Goal: Task Accomplishment & Management: Complete application form

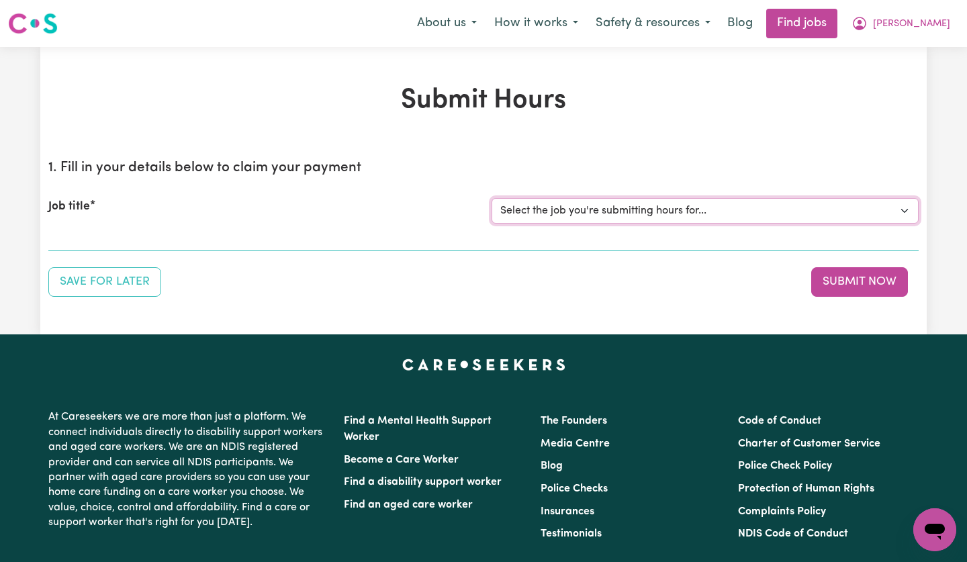
select select "14225"
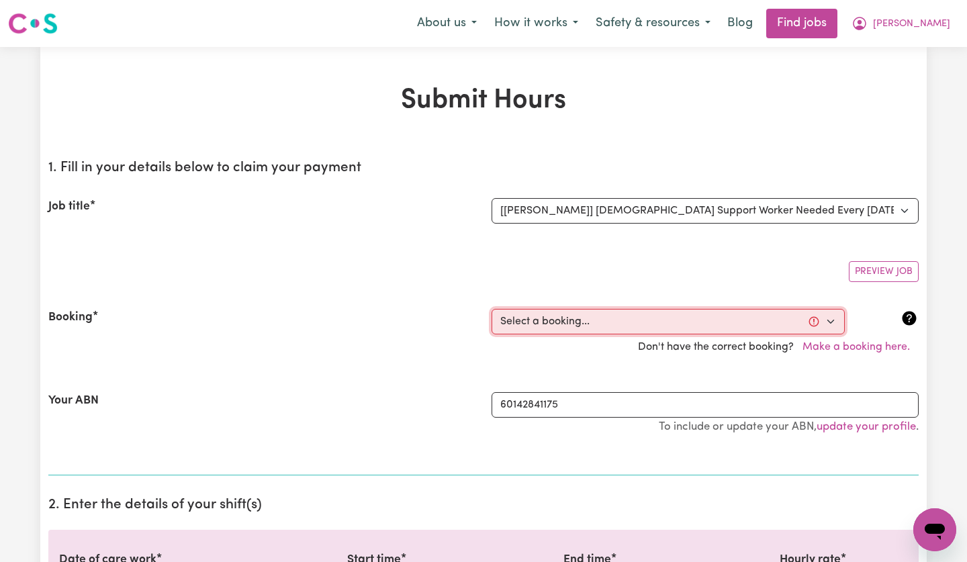
select select "354553"
type input "[DATE]"
type input "19"
type input "8"
type input "2025"
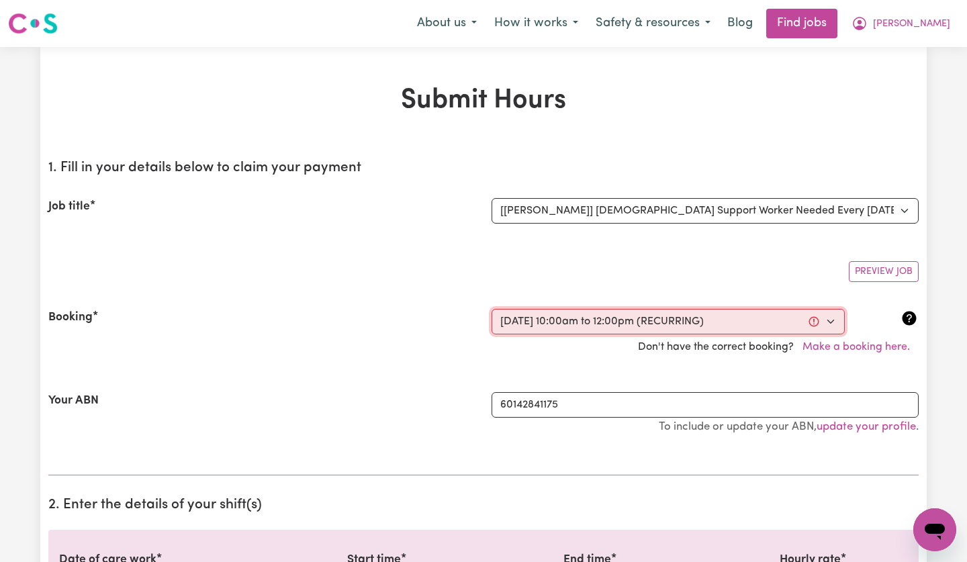
type input "10:00"
type input "10"
type input "0"
select select "am"
type input "12:00"
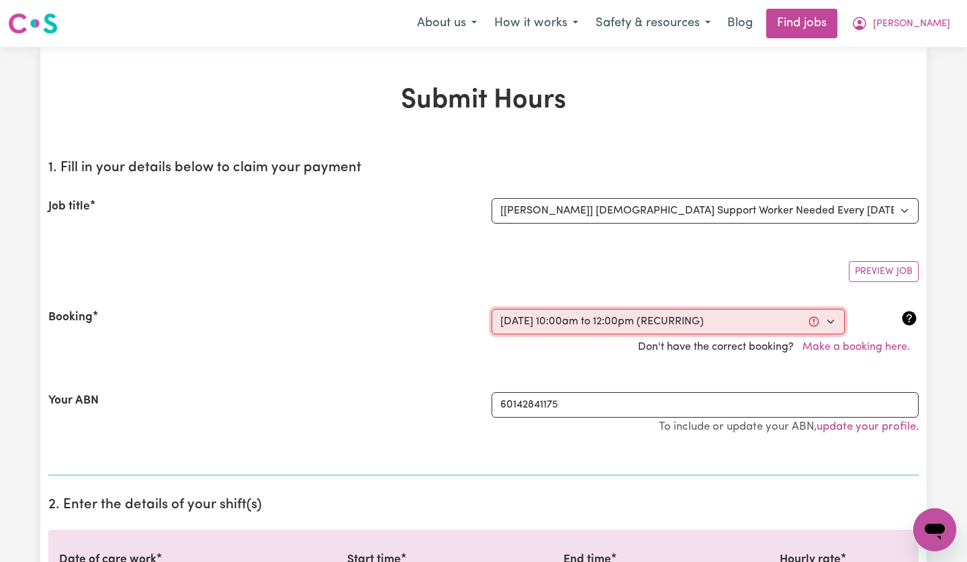
type input "12"
type input "0"
select select "pm"
select select "50-Weekday"
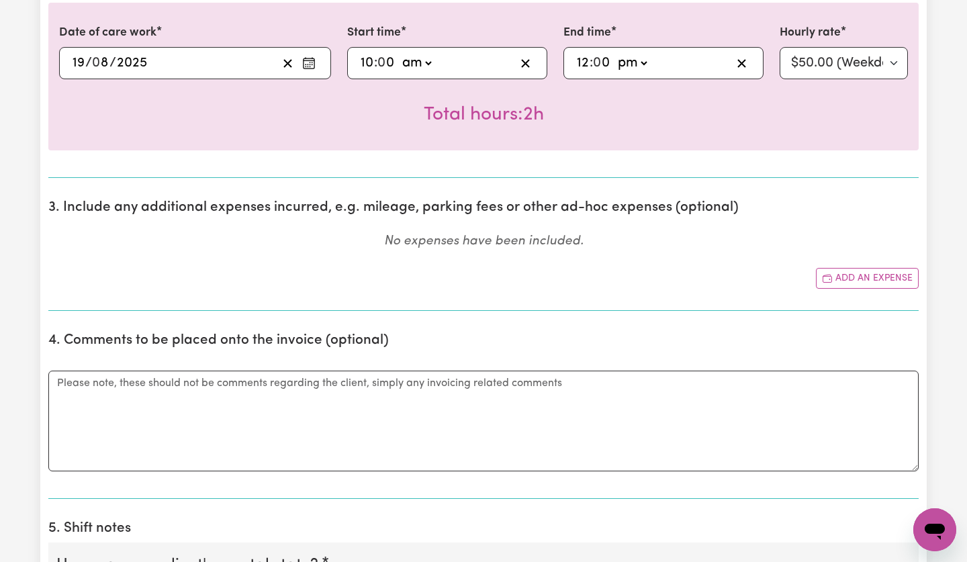
scroll to position [527, 1]
click at [843, 279] on button "Add an expense" at bounding box center [867, 278] width 103 height 21
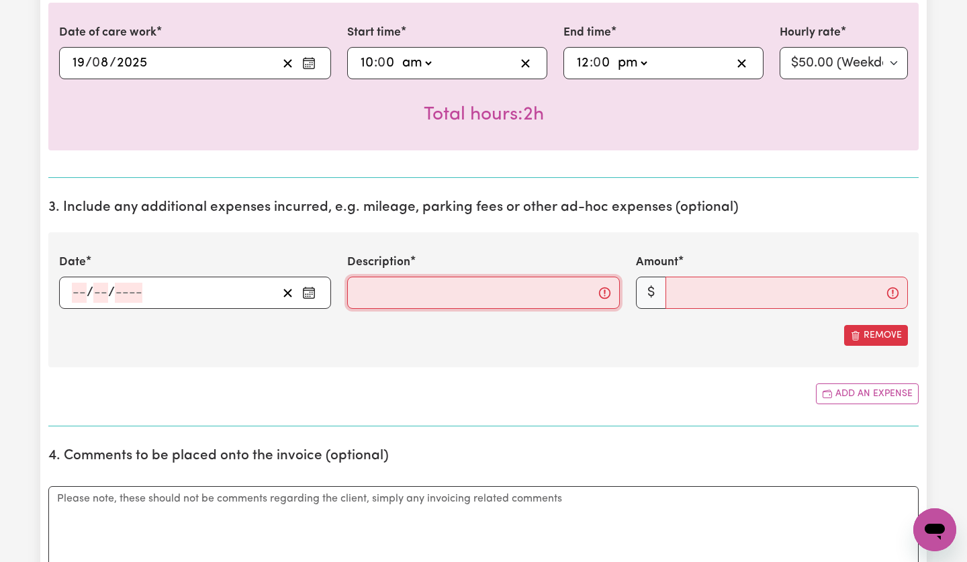
click at [424, 288] on input "Description" at bounding box center [483, 293] width 272 height 32
paste input "15km return*0,85cent/km"
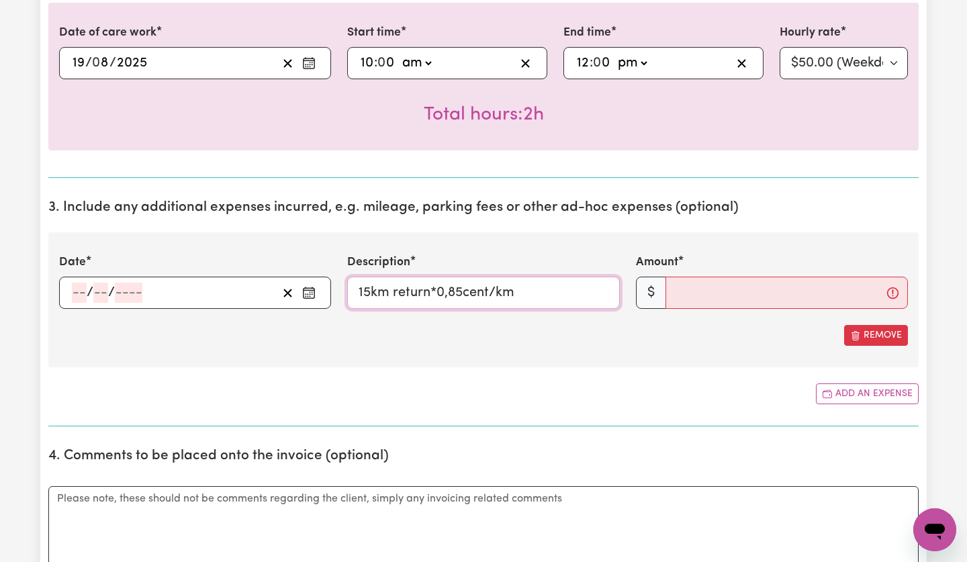
type input "15km return*0,85cent/km"
click at [774, 298] on input "Amount" at bounding box center [786, 293] width 242 height 32
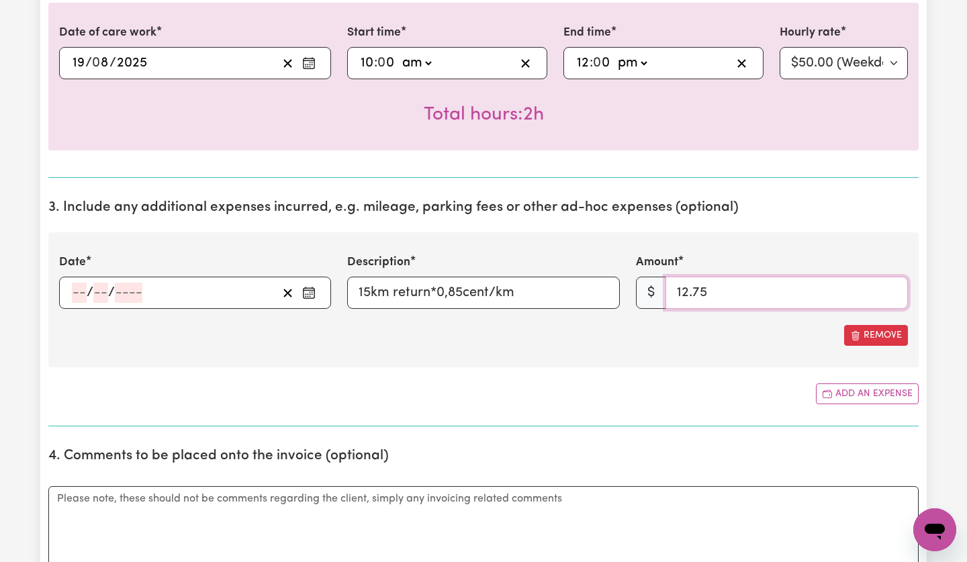
type input "12.75"
click at [259, 292] on div "/ /" at bounding box center [174, 293] width 207 height 20
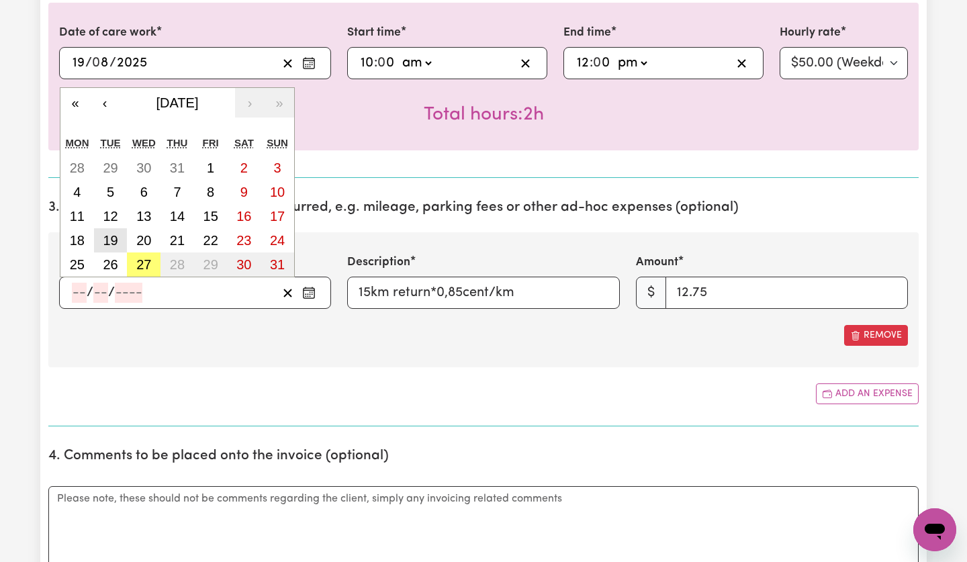
click at [113, 237] on abbr "19" at bounding box center [110, 240] width 15 height 15
type input "[DATE]"
type input "19"
type input "8"
type input "2025"
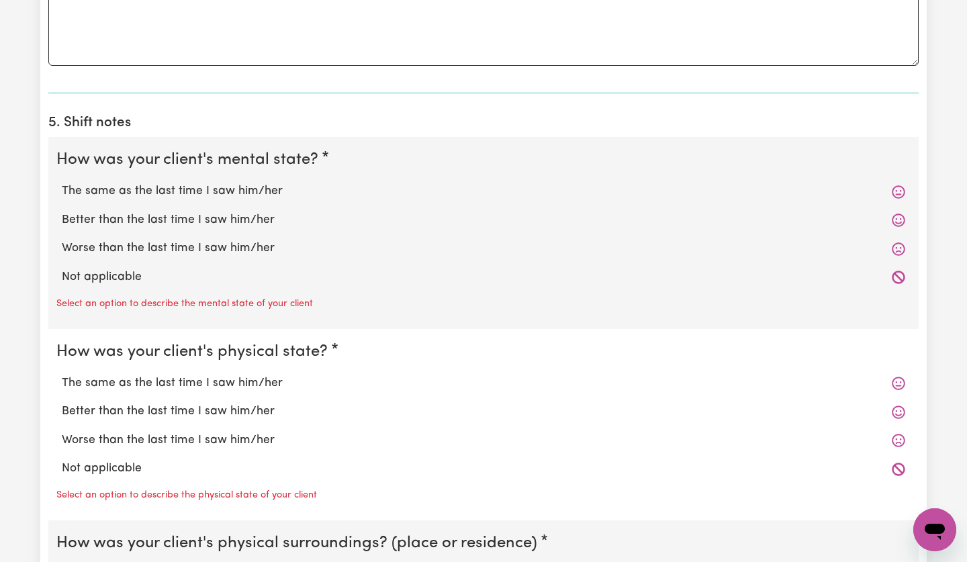
scroll to position [1049, 2]
click at [202, 189] on label "The same as the last time I saw him/her" at bounding box center [483, 190] width 843 height 17
click at [62, 182] on input "The same as the last time I saw him/her" at bounding box center [61, 181] width 1 height 1
radio input "true"
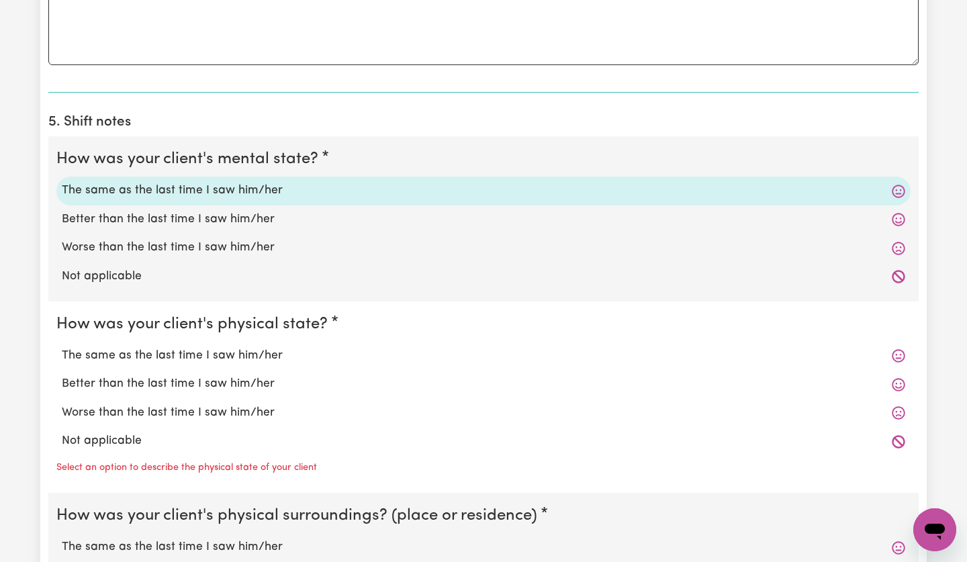
click at [186, 365] on label "The same as the last time I saw him/her" at bounding box center [483, 355] width 843 height 17
click at [62, 347] on input "The same as the last time I saw him/her" at bounding box center [61, 346] width 1 height 1
radio input "true"
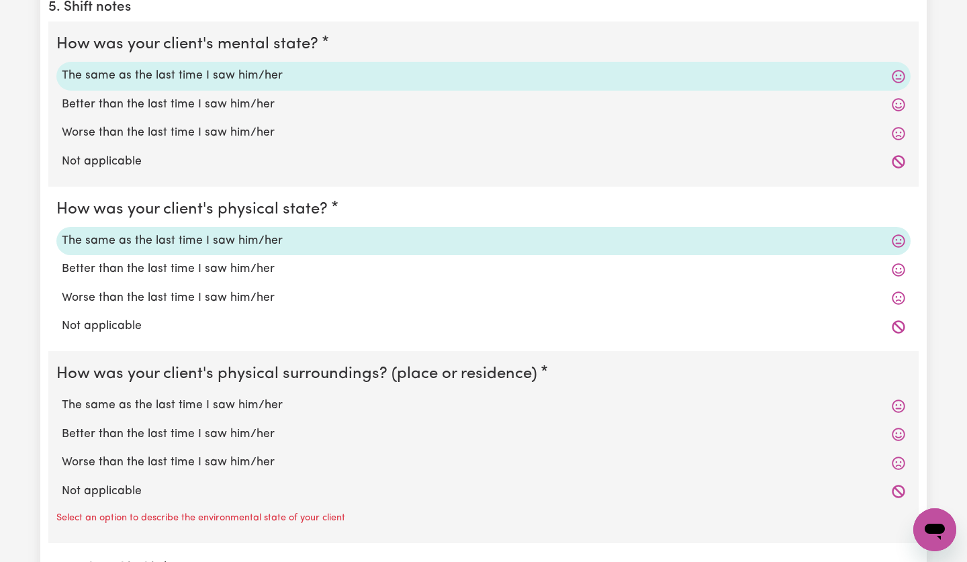
scroll to position [1171, 2]
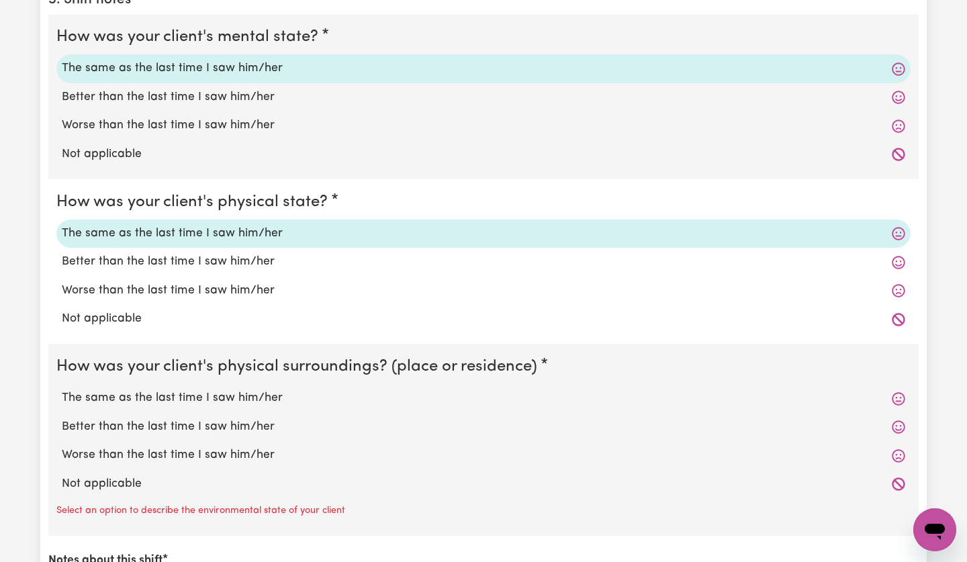
click at [191, 407] on label "The same as the last time I saw him/her" at bounding box center [483, 397] width 843 height 17
click at [62, 389] on input "The same as the last time I saw him/her" at bounding box center [61, 389] width 1 height 1
radio input "true"
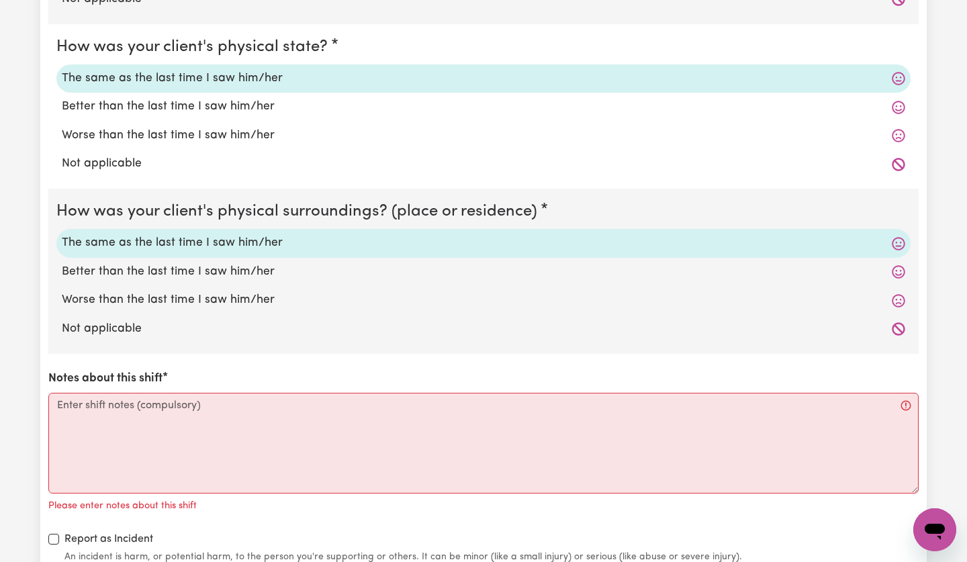
scroll to position [1404, 2]
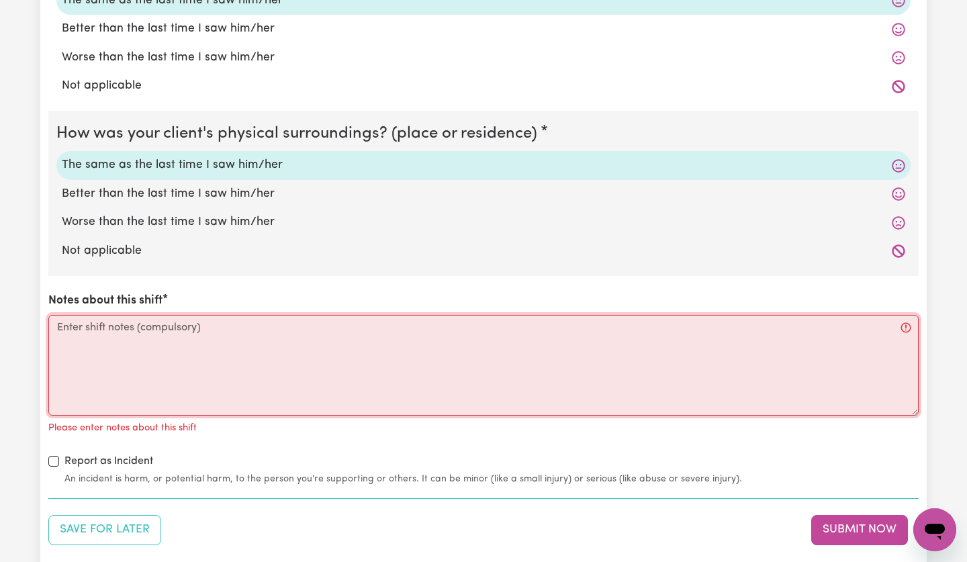
click at [185, 365] on textarea "Notes about this shift" at bounding box center [483, 365] width 870 height 101
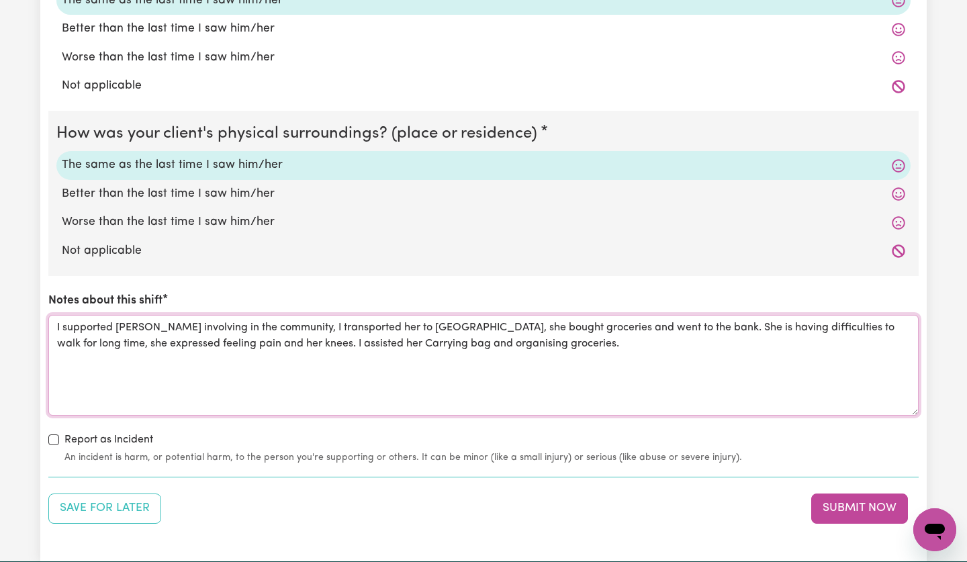
click at [318, 349] on textarea "I supported [PERSON_NAME] involving in the community, I transported her to [GEO…" at bounding box center [483, 365] width 870 height 101
type textarea "I supported [PERSON_NAME] involving in the community, I transported her to [GEO…"
click at [835, 508] on button "Submit Now" at bounding box center [859, 509] width 97 height 30
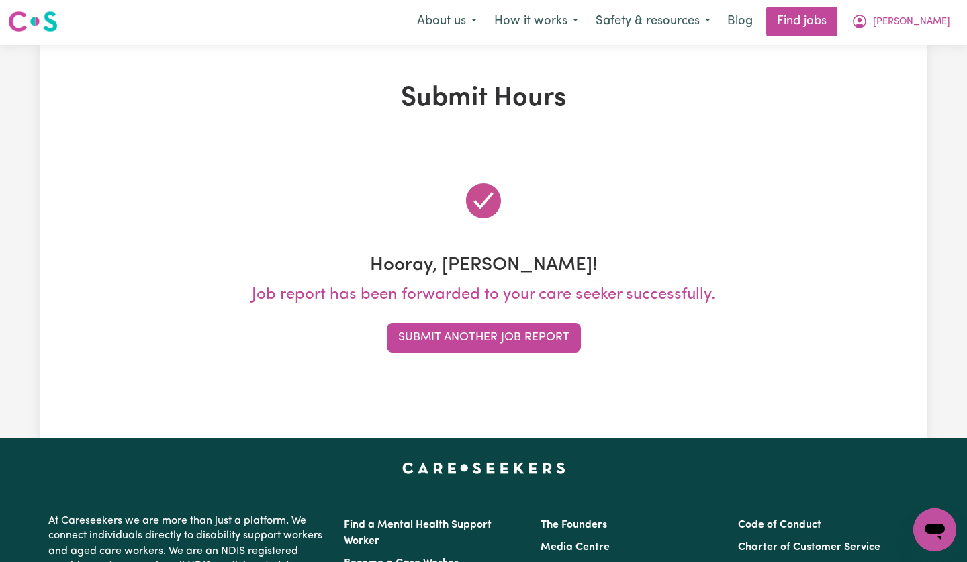
scroll to position [0, 0]
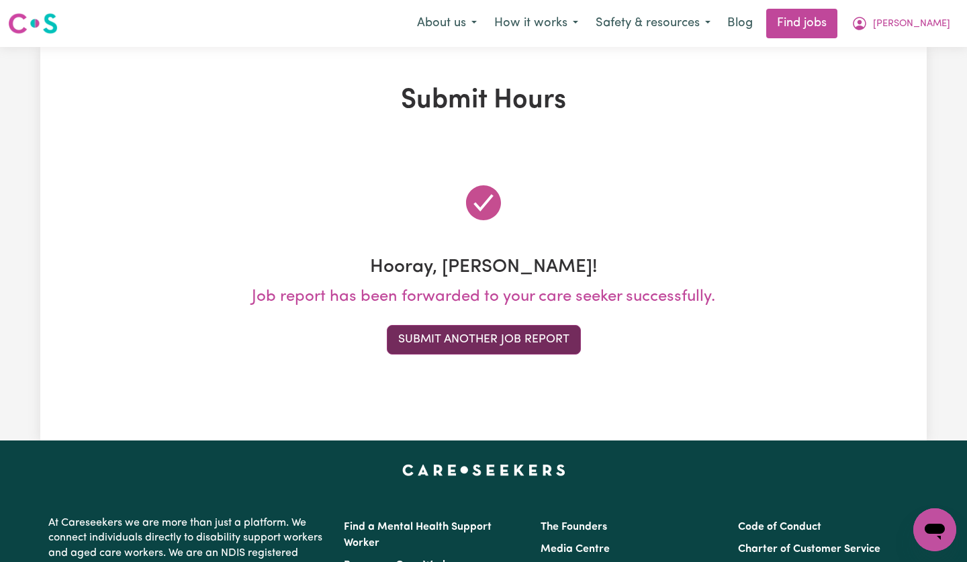
click at [481, 347] on button "Submit Another Job Report" at bounding box center [484, 340] width 194 height 30
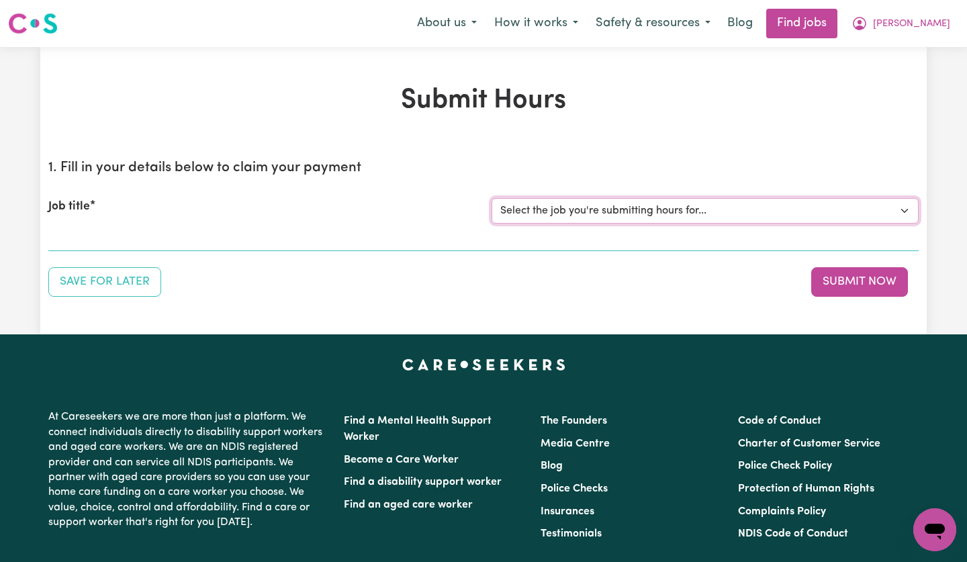
select select "14225"
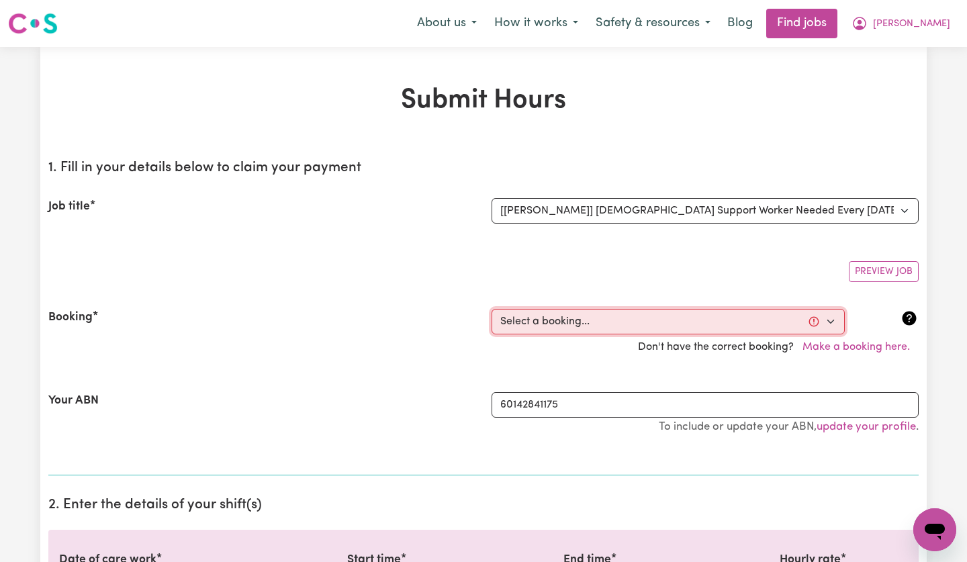
select select "354554"
type input "[DATE]"
type input "26"
type input "8"
type input "2025"
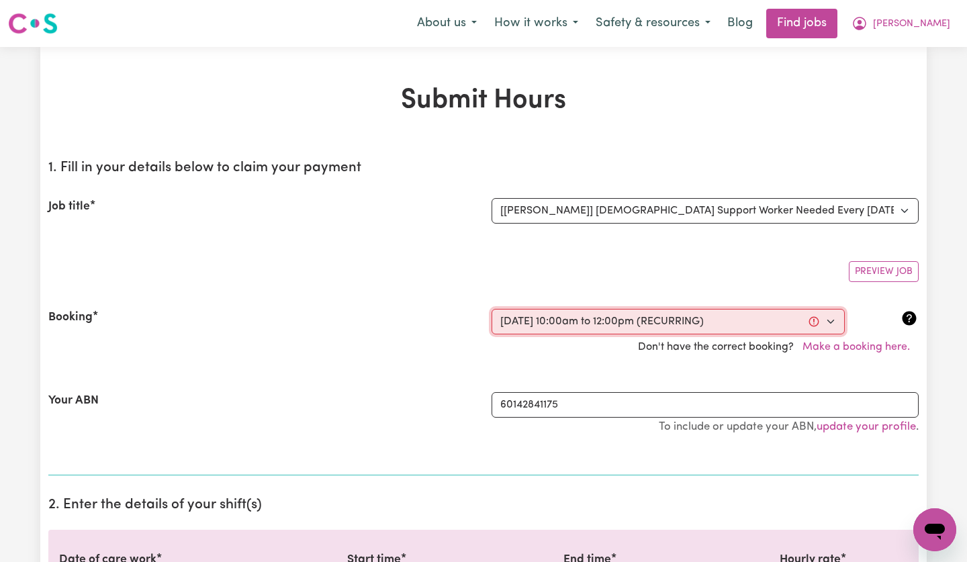
type input "10:00"
type input "10"
type input "0"
select select "am"
type input "12:00"
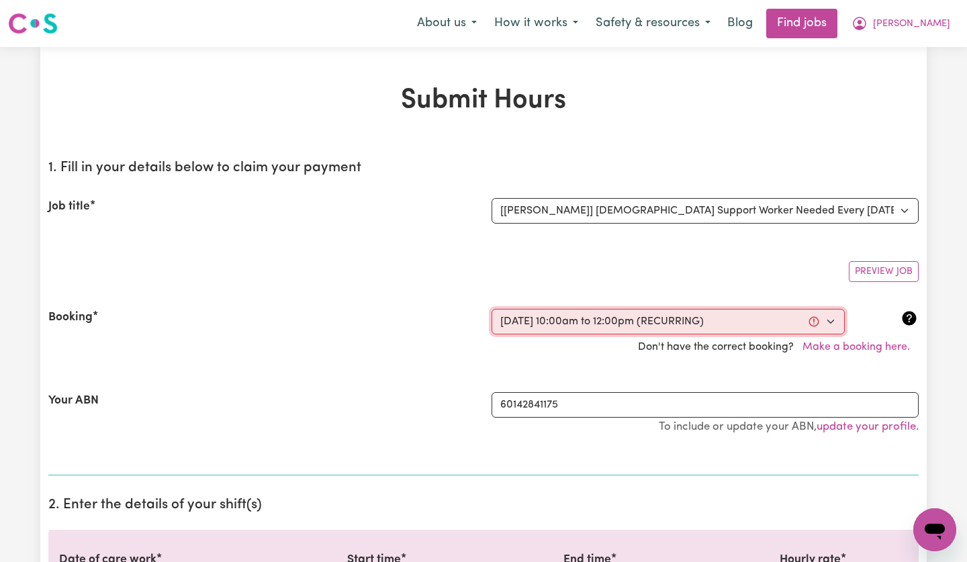
type input "12"
type input "0"
select select "pm"
select select "50-Weekday"
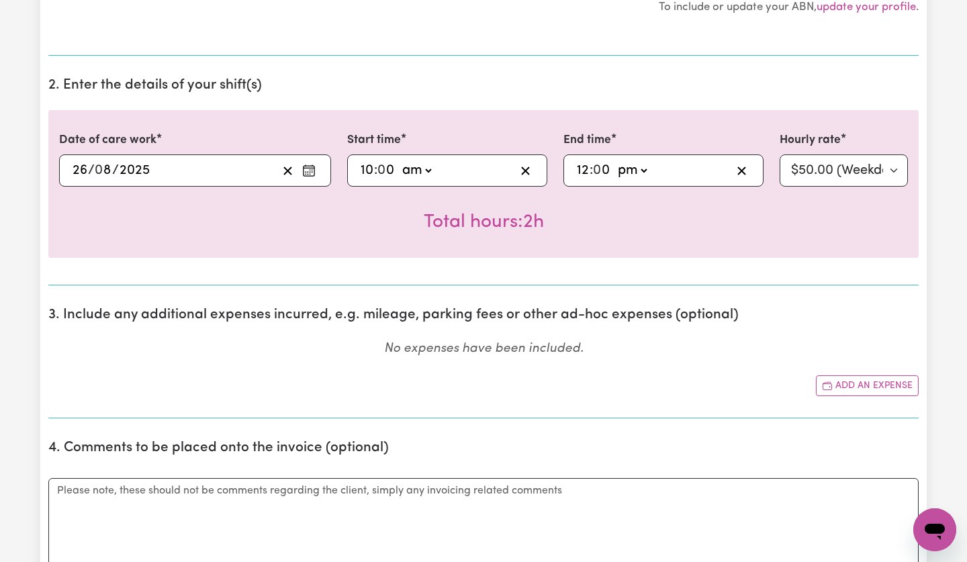
scroll to position [432, 0]
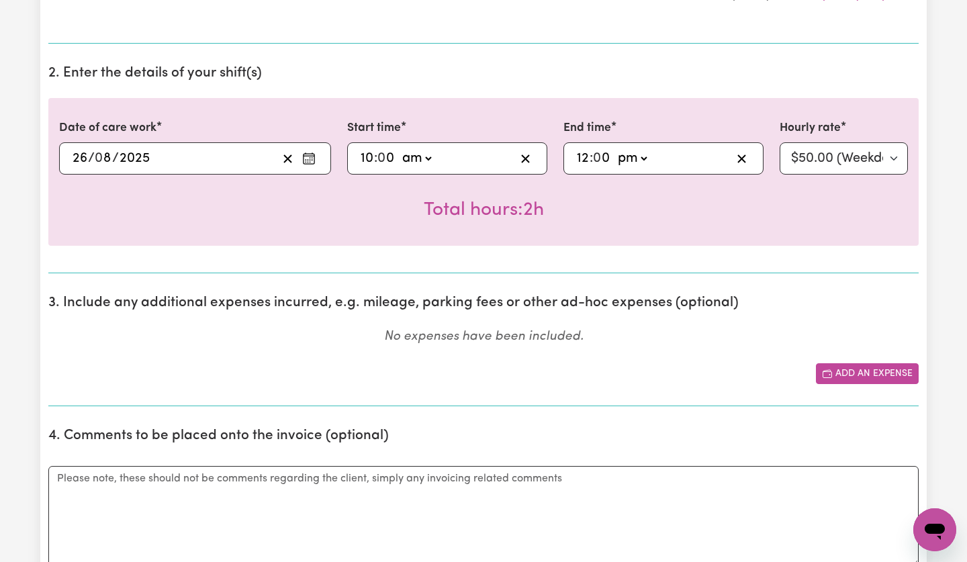
click at [907, 373] on button "Add an expense" at bounding box center [867, 373] width 103 height 21
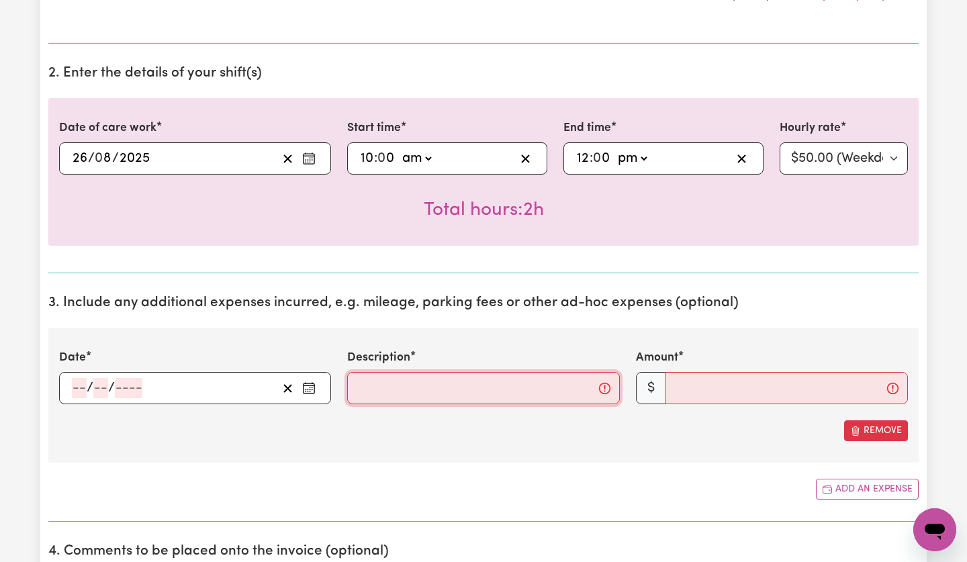
click at [527, 381] on input "Description" at bounding box center [483, 388] width 272 height 32
paste input "15km return*0,85cent/km"
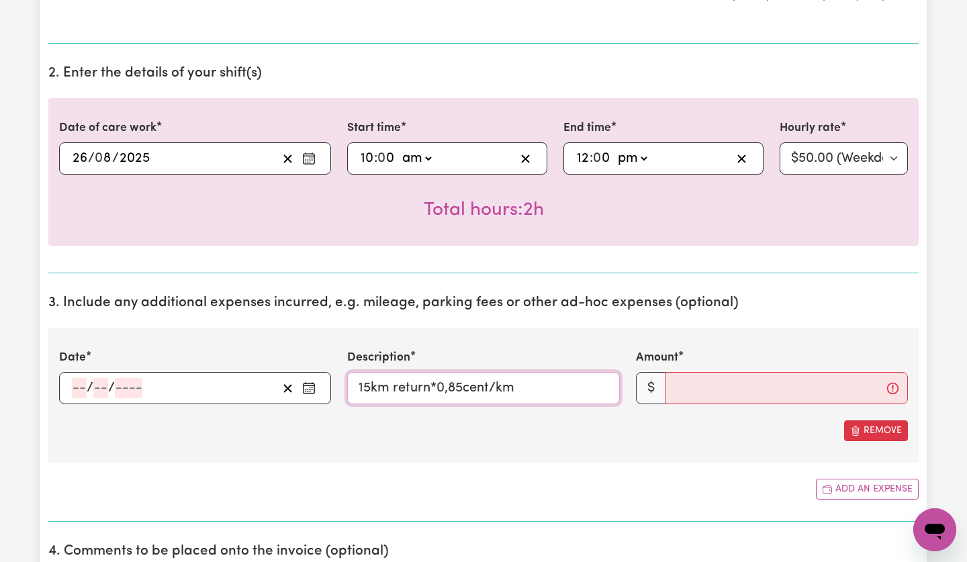
type input "15km return*0,85cent/km"
click at [111, 377] on div "/ /" at bounding box center [195, 388] width 272 height 32
click at [97, 385] on input "number" at bounding box center [100, 388] width 15 height 20
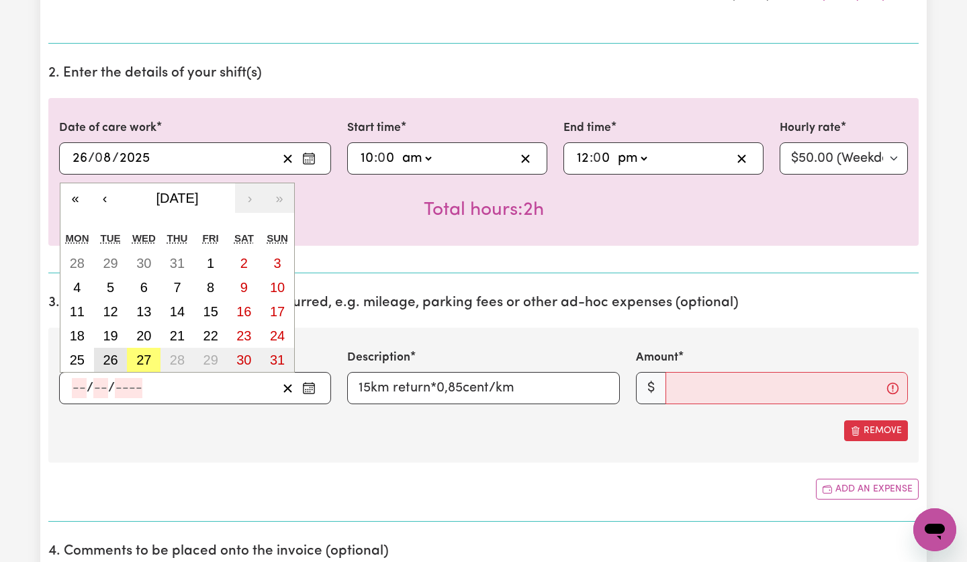
click at [102, 354] on button "26" at bounding box center [111, 360] width 34 height 24
type input "[DATE]"
type input "26"
type input "8"
type input "2025"
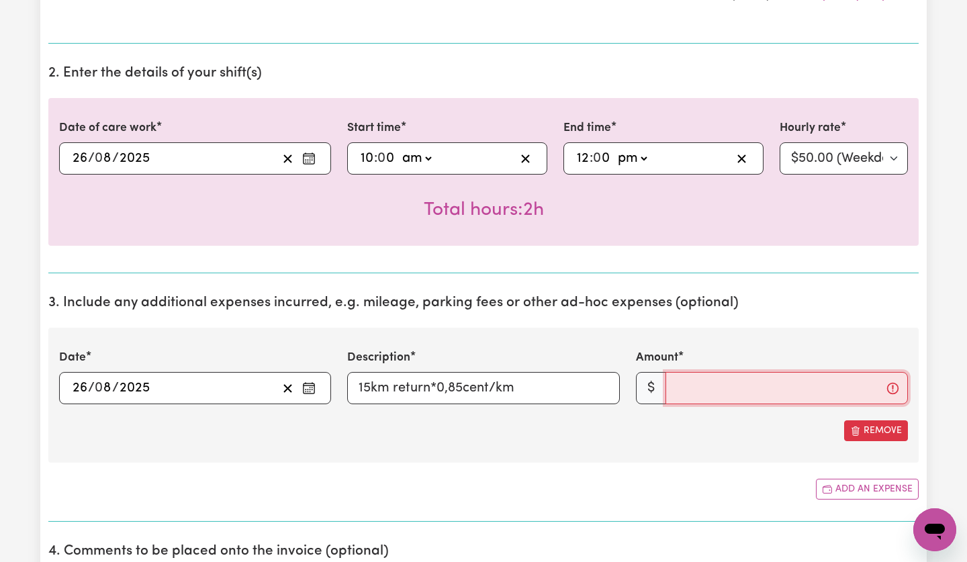
click at [737, 391] on input "Amount" at bounding box center [786, 388] width 242 height 32
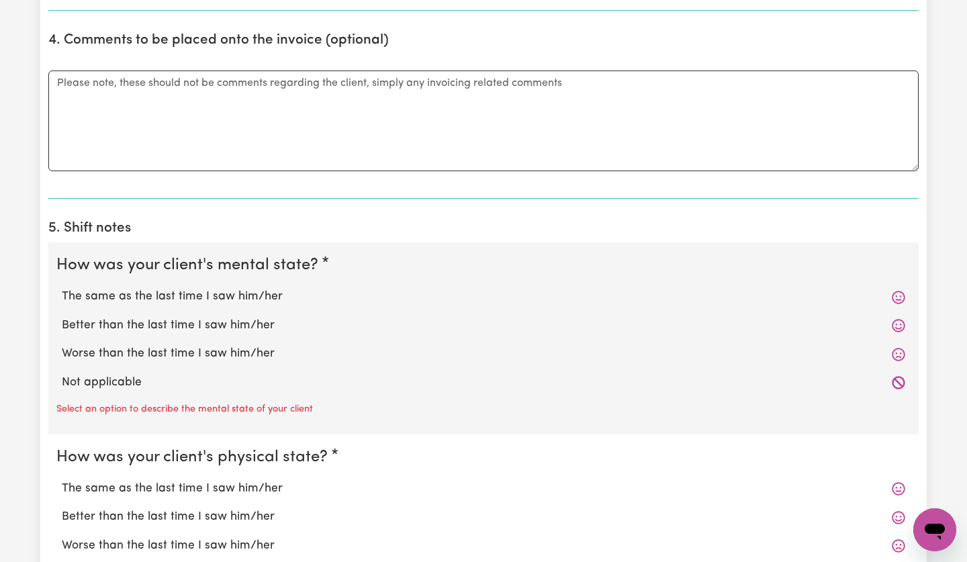
scroll to position [1072, 0]
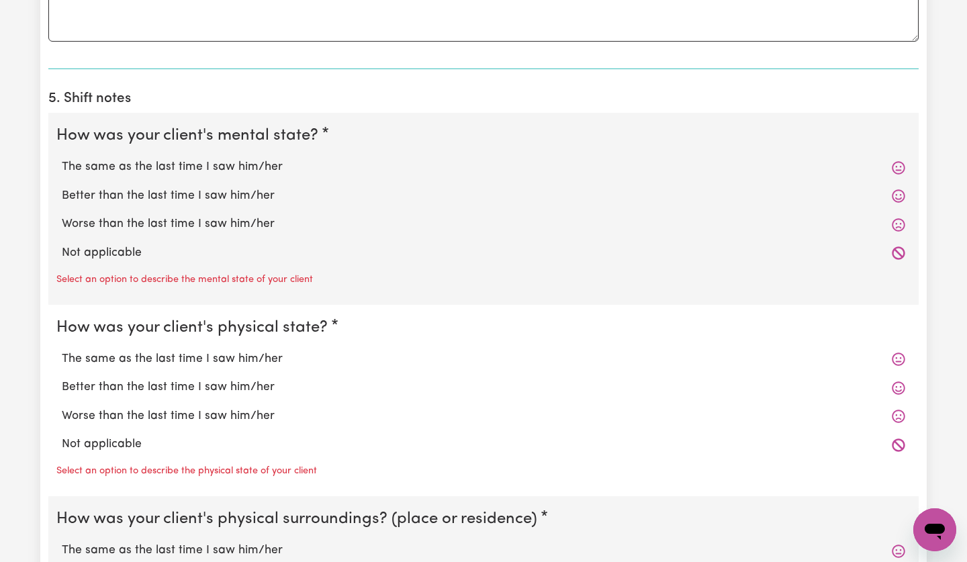
type input "12.75"
click at [194, 173] on label "The same as the last time I saw him/her" at bounding box center [483, 166] width 843 height 17
click at [62, 158] on input "The same as the last time I saw him/her" at bounding box center [61, 158] width 1 height 1
radio input "true"
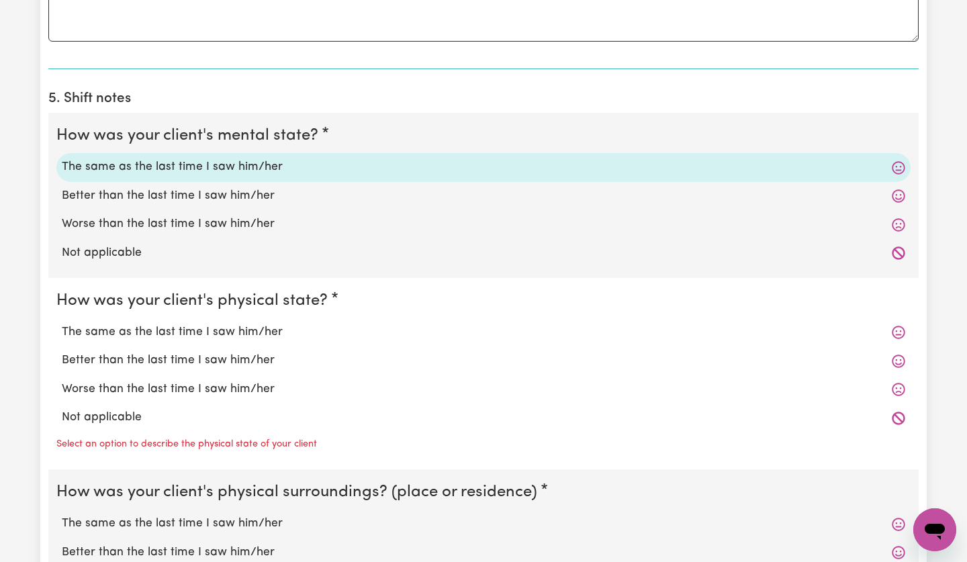
click at [193, 391] on label "Worse than the last time I saw him/her" at bounding box center [483, 389] width 843 height 17
click at [62, 381] on input "Worse than the last time I saw him/her" at bounding box center [61, 380] width 1 height 1
radio input "true"
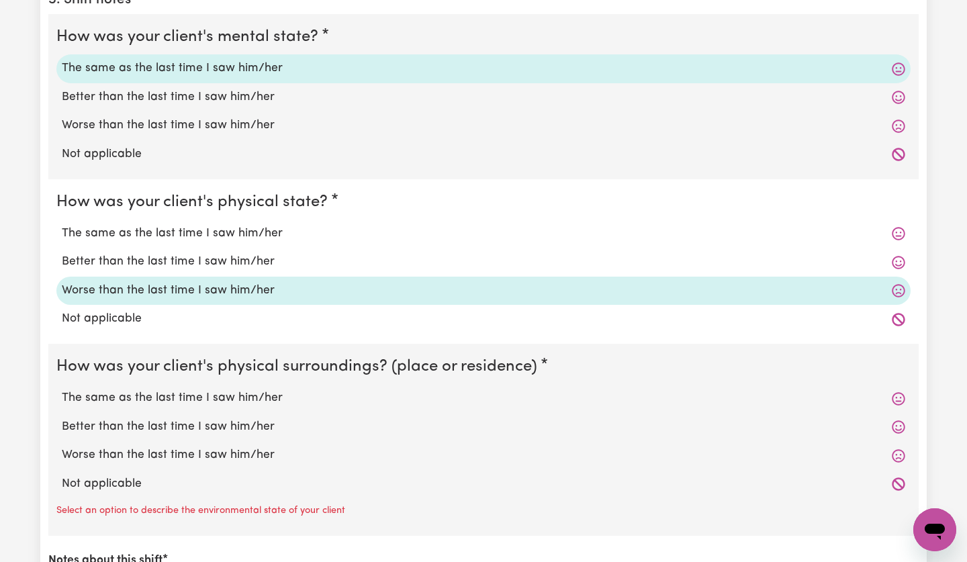
scroll to position [1172, 0]
click at [193, 395] on label "The same as the last time I saw him/her" at bounding box center [483, 396] width 843 height 17
click at [62, 388] on input "The same as the last time I saw him/her" at bounding box center [61, 387] width 1 height 1
radio input "true"
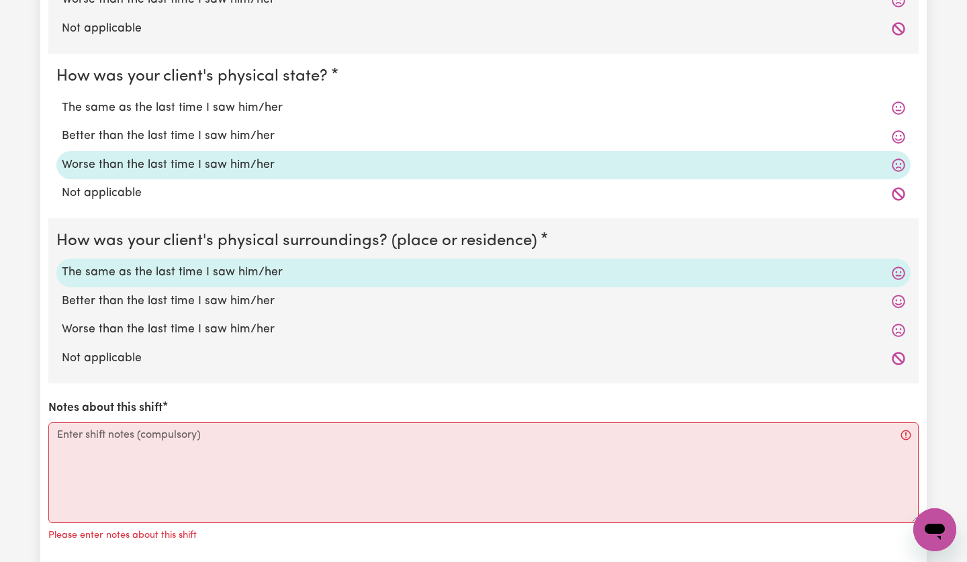
scroll to position [1333, 0]
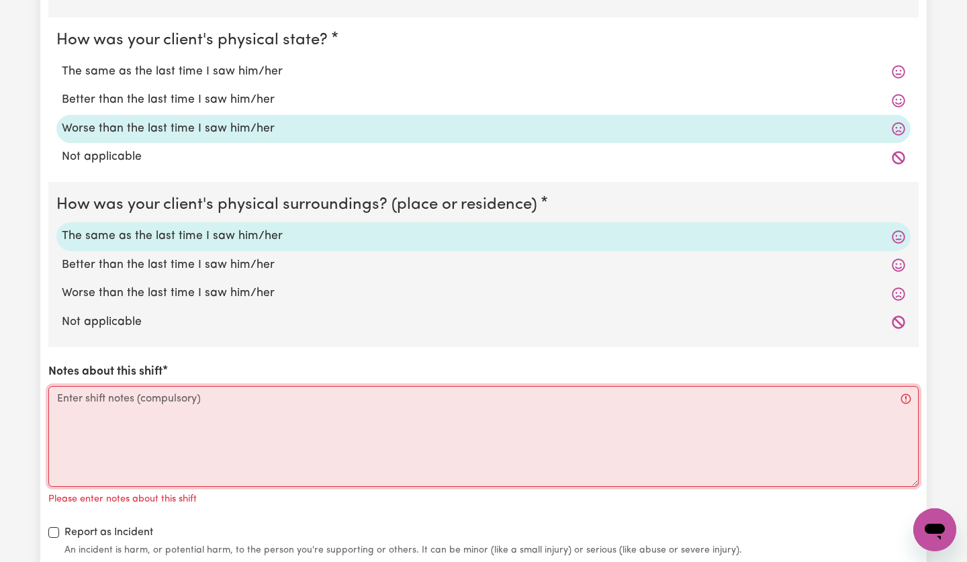
click at [192, 416] on textarea "Notes about this shift" at bounding box center [483, 436] width 870 height 101
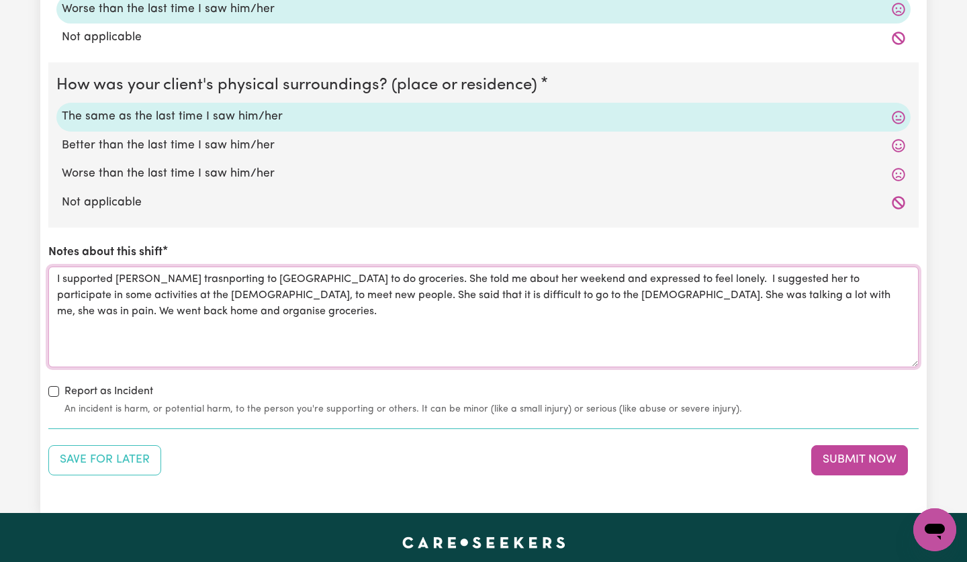
scroll to position [1469, 0]
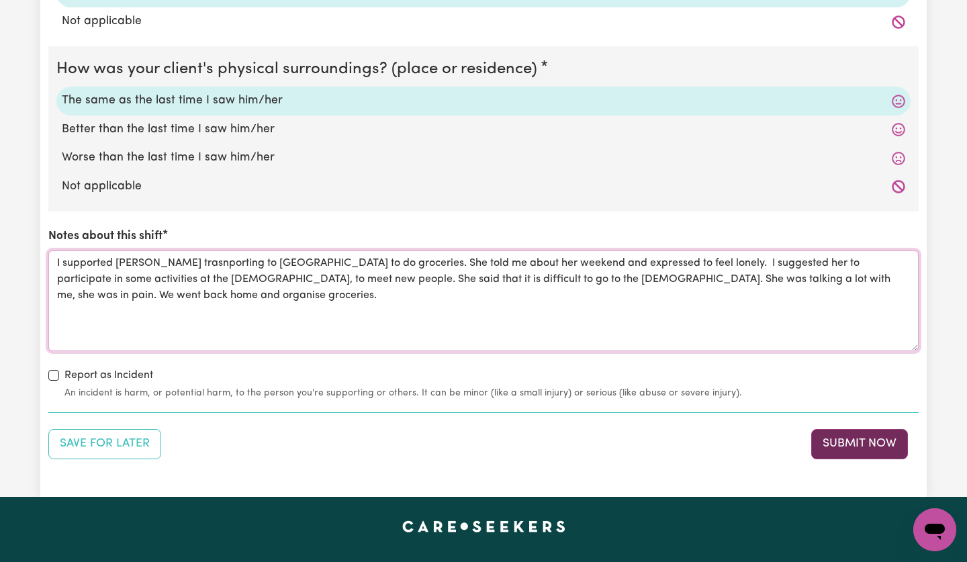
type textarea "I supported [PERSON_NAME] trasnporting to [GEOGRAPHIC_DATA] to do groceries. Sh…"
click at [849, 445] on button "Submit Now" at bounding box center [859, 444] width 97 height 30
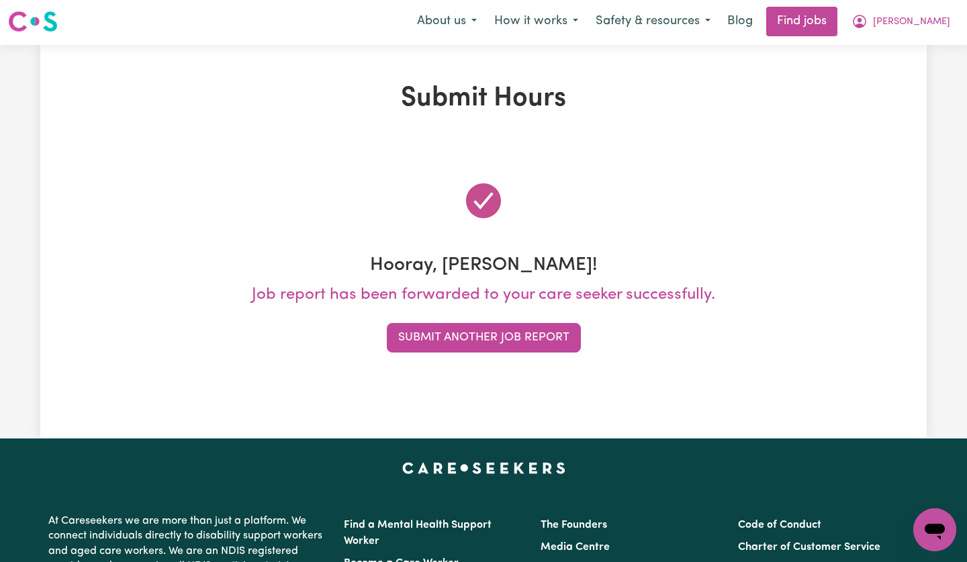
scroll to position [0, 0]
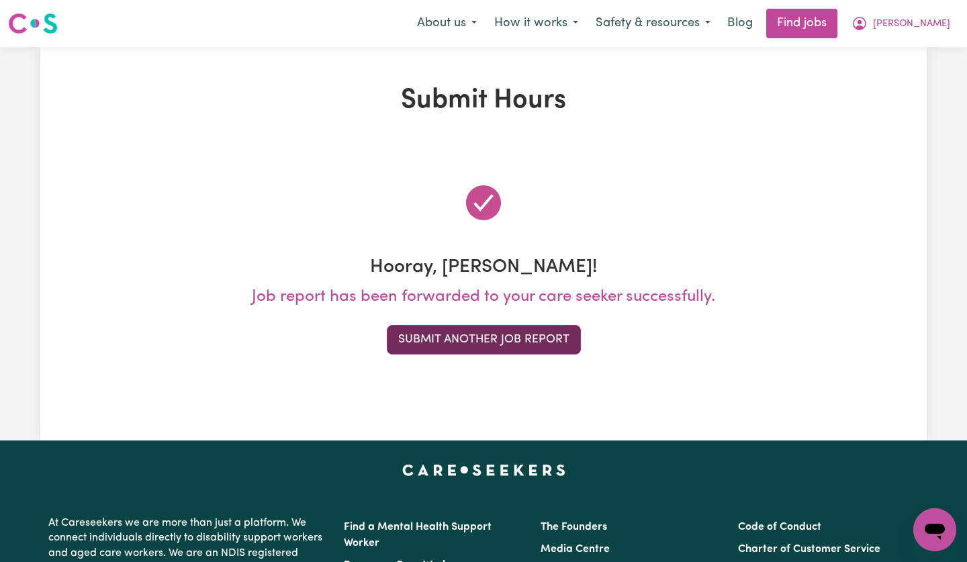
click at [483, 335] on button "Submit Another Job Report" at bounding box center [484, 340] width 194 height 30
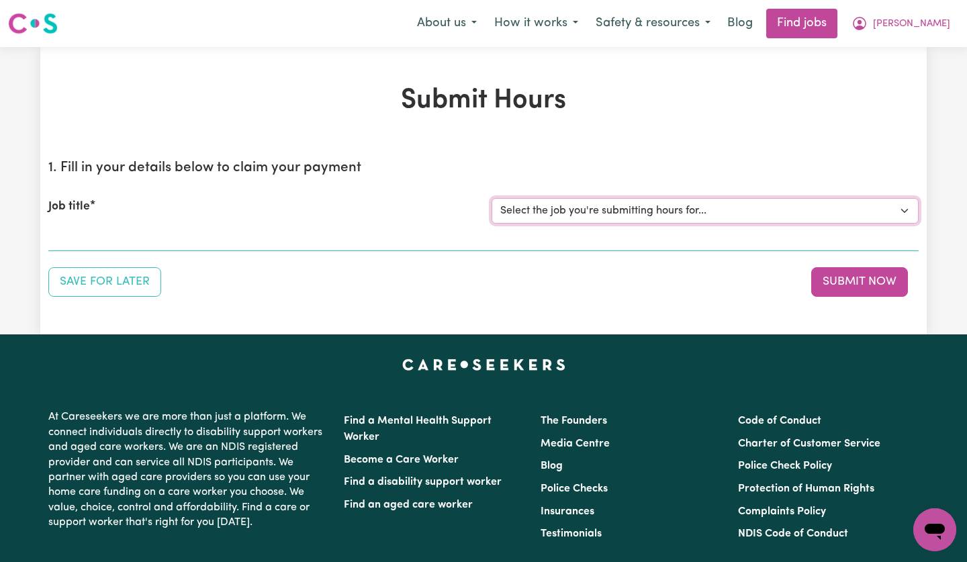
select select "13734"
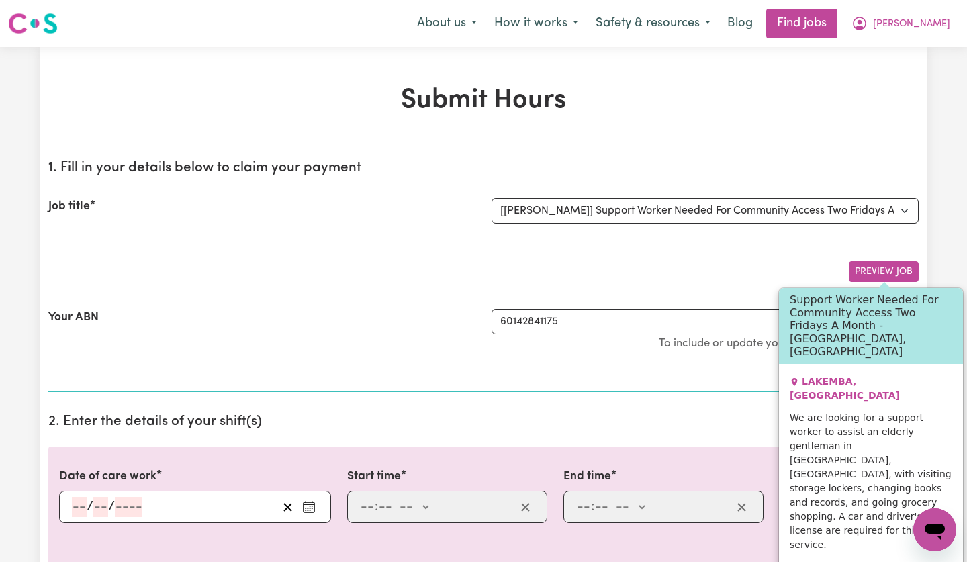
click at [878, 265] on button "Preview Job" at bounding box center [884, 271] width 70 height 21
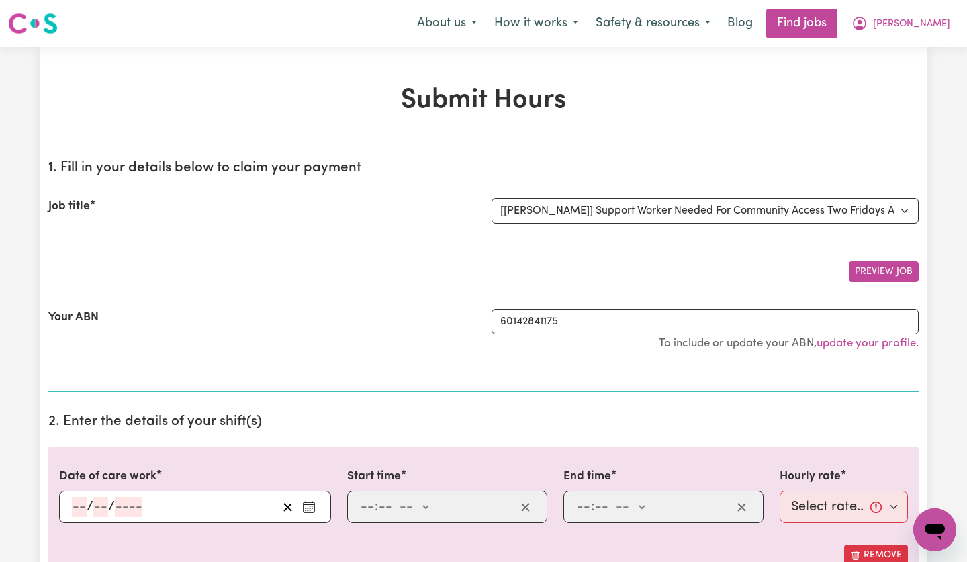
click at [878, 269] on button "Preview Job" at bounding box center [884, 271] width 70 height 21
click at [728, 262] on div "Preview Job" at bounding box center [483, 266] width 870 height 32
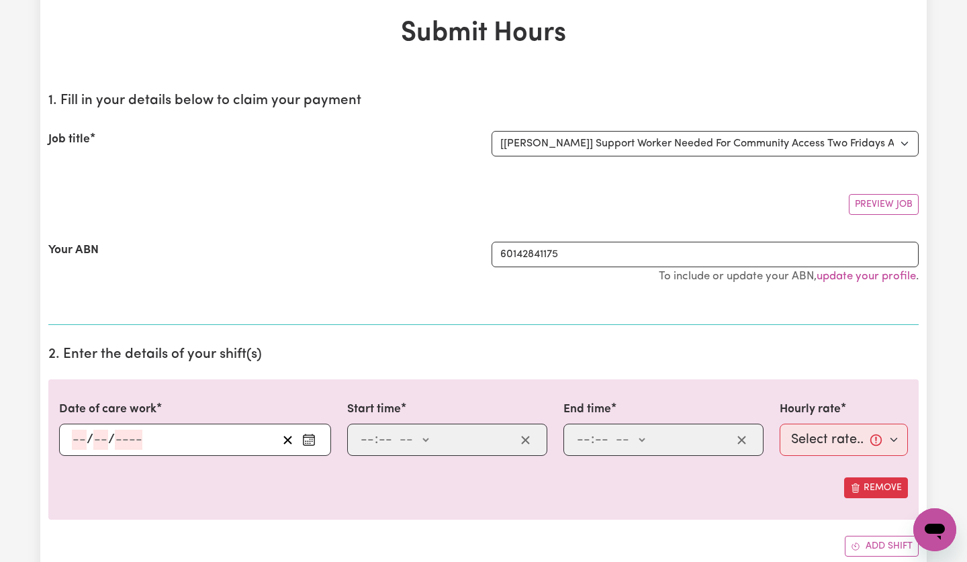
scroll to position [111, 0]
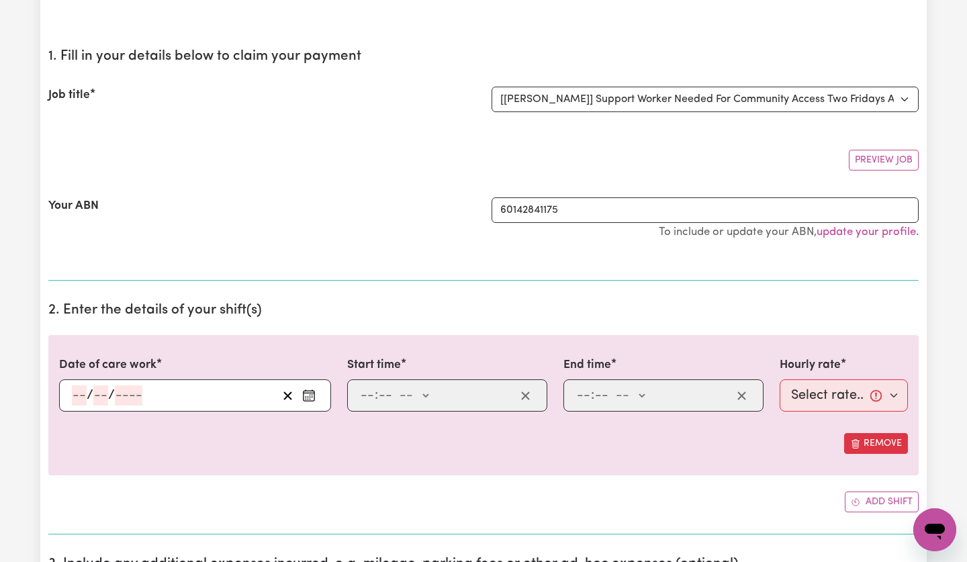
click at [166, 399] on div "/ /" at bounding box center [174, 395] width 207 height 20
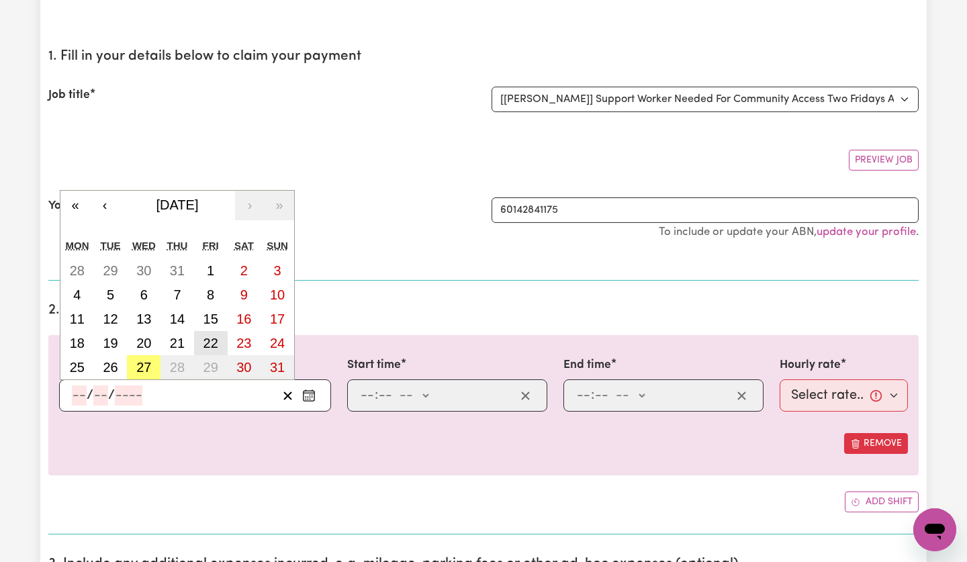
click at [206, 341] on abbr "22" at bounding box center [210, 343] width 15 height 15
type input "[DATE]"
type input "22"
type input "8"
type input "2025"
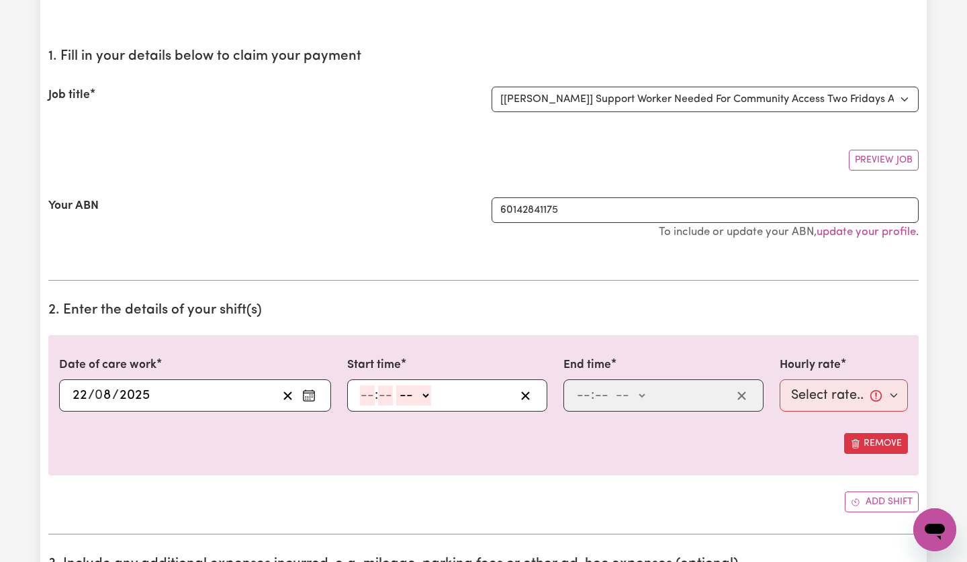
click at [361, 396] on input "number" at bounding box center [367, 395] width 15 height 20
type input "10"
type input "00"
select select "am"
type input "10:00"
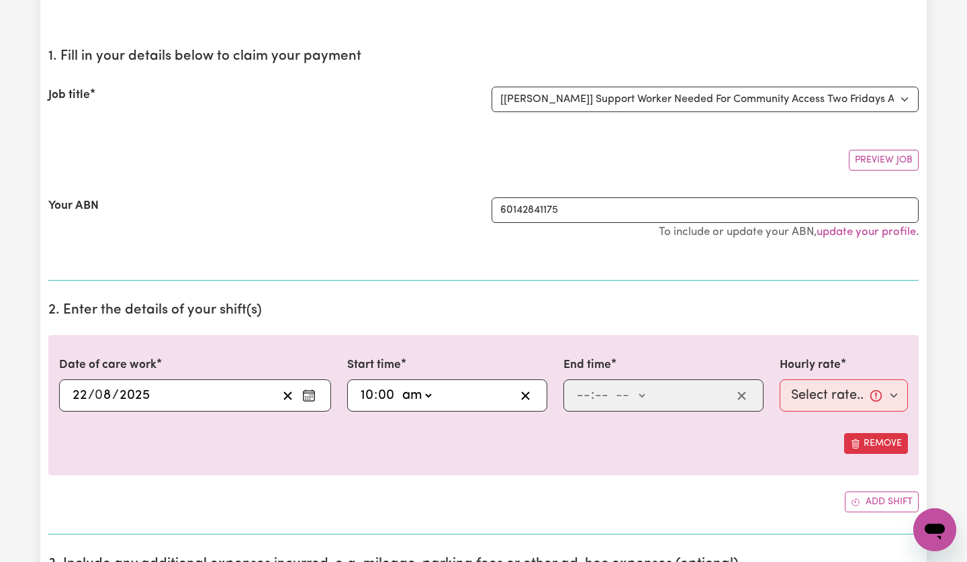
type input "0"
select select "am"
type input "2"
select select "pm"
click at [620, 426] on div at bounding box center [483, 422] width 849 height 21
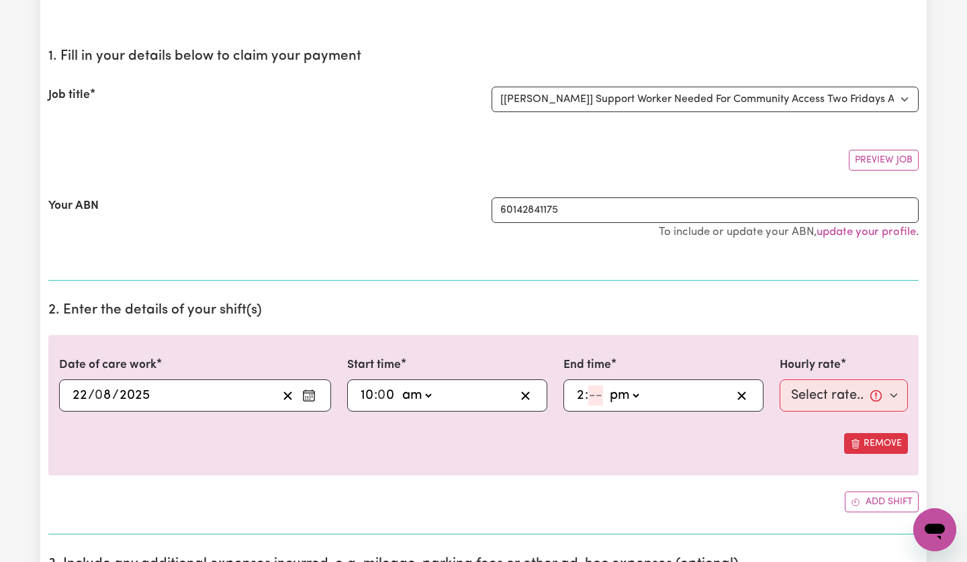
click at [396, 397] on input "number" at bounding box center [387, 395] width 17 height 20
type input "14:00"
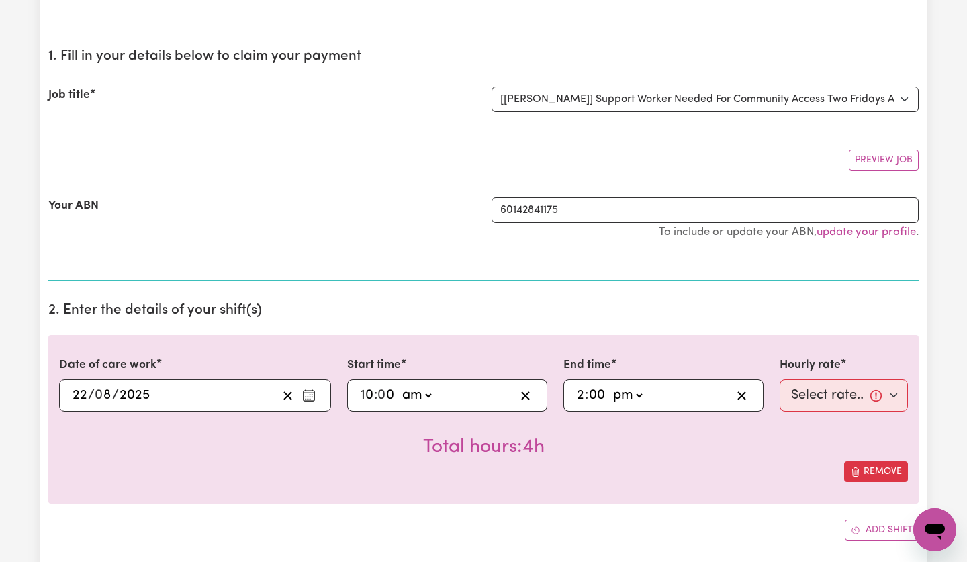
type input "00"
select select "50-Weekday"
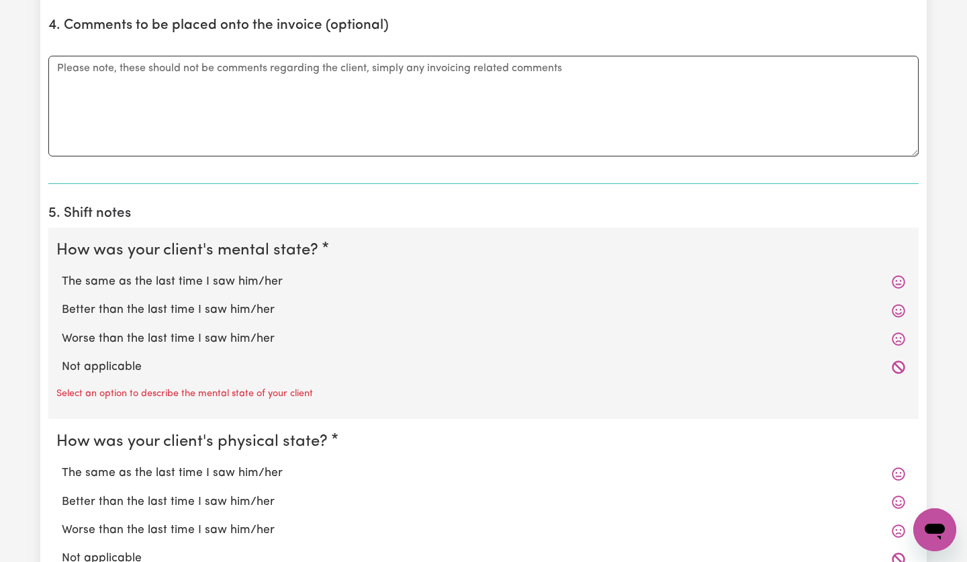
scroll to position [853, 0]
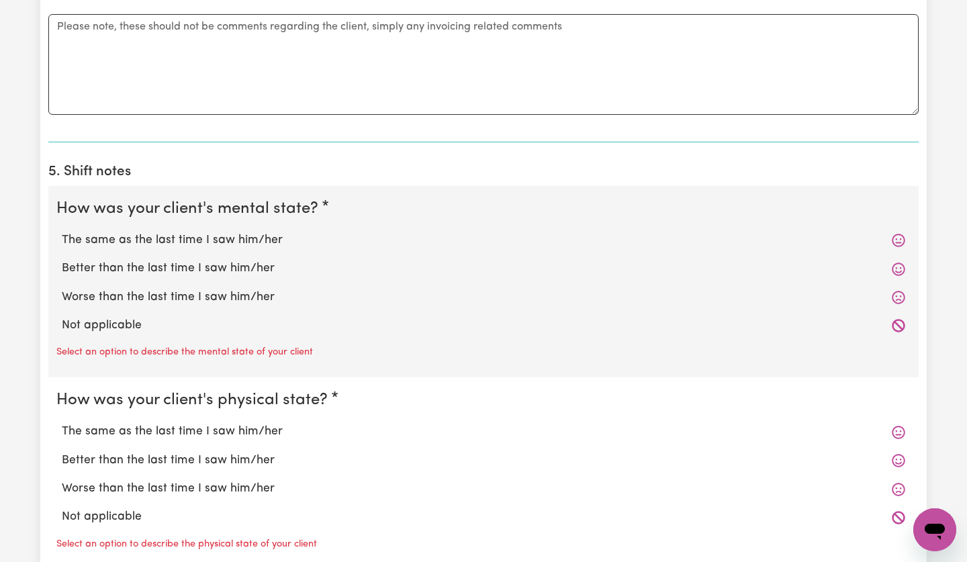
click at [171, 242] on label "The same as the last time I saw him/her" at bounding box center [483, 240] width 843 height 17
click at [62, 232] on input "The same as the last time I saw him/her" at bounding box center [61, 231] width 1 height 1
radio input "true"
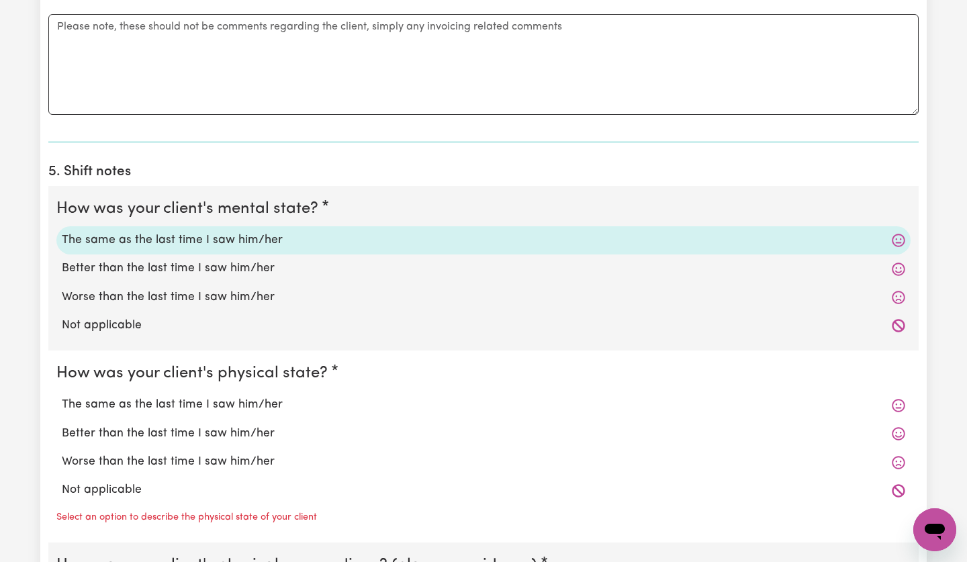
click at [161, 298] on label "Worse than the last time I saw him/her" at bounding box center [483, 297] width 843 height 17
click at [62, 289] on input "Worse than the last time I saw him/her" at bounding box center [61, 288] width 1 height 1
radio input "true"
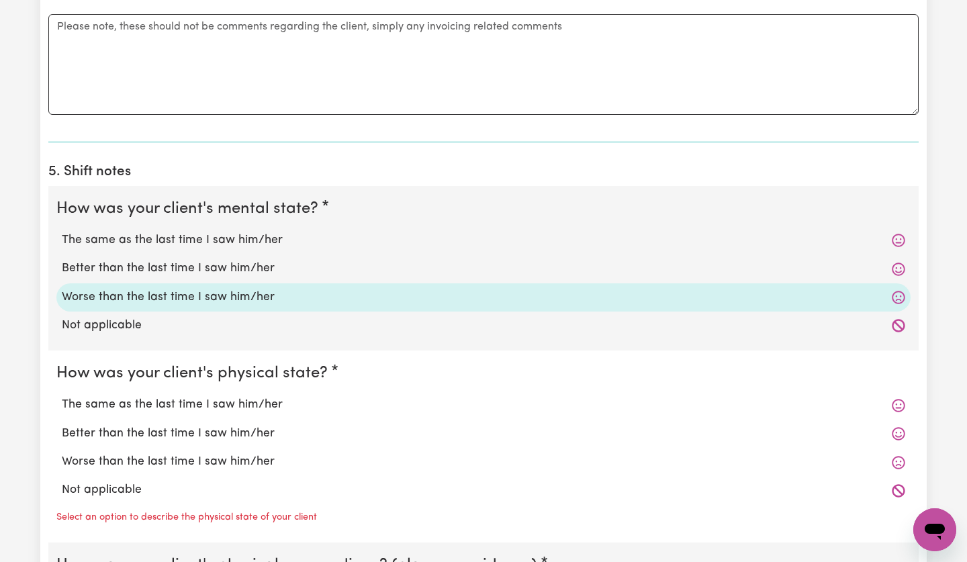
click at [158, 463] on label "Worse than the last time I saw him/her" at bounding box center [483, 461] width 843 height 17
click at [62, 453] on input "Worse than the last time I saw him/her" at bounding box center [61, 453] width 1 height 1
radio input "true"
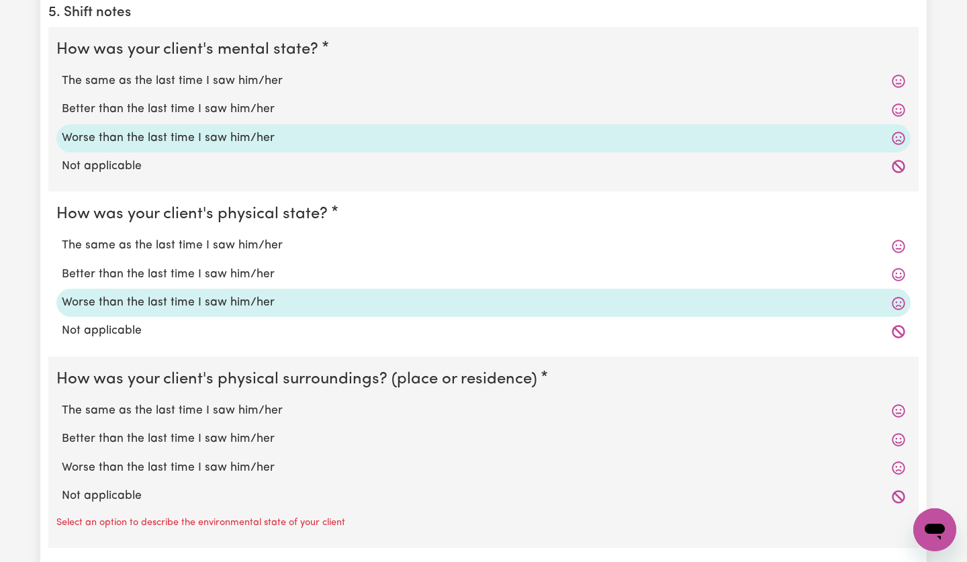
scroll to position [1013, 0]
click at [168, 419] on label "The same as the last time I saw him/her" at bounding box center [483, 410] width 843 height 17
click at [62, 402] on input "The same as the last time I saw him/her" at bounding box center [61, 401] width 1 height 1
radio input "true"
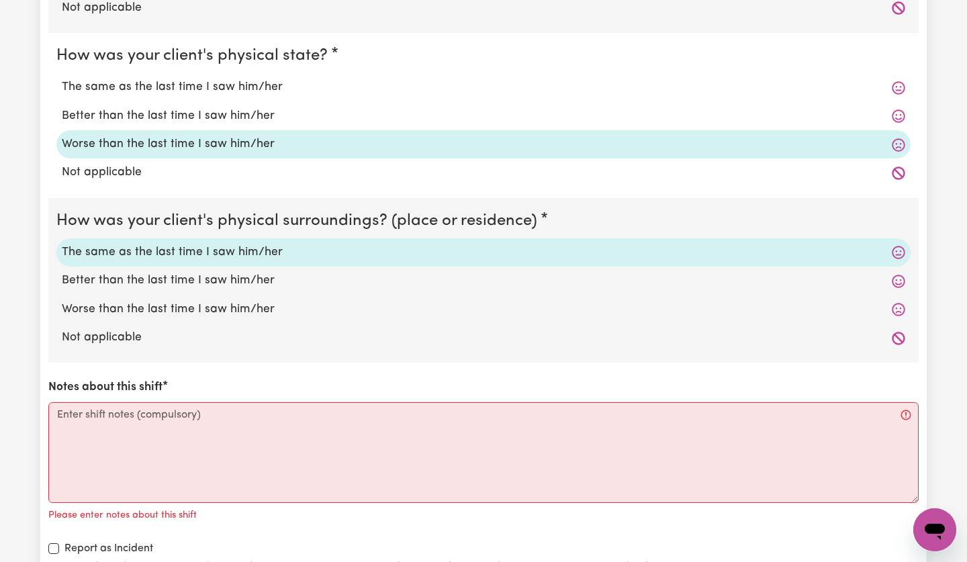
scroll to position [1171, 0]
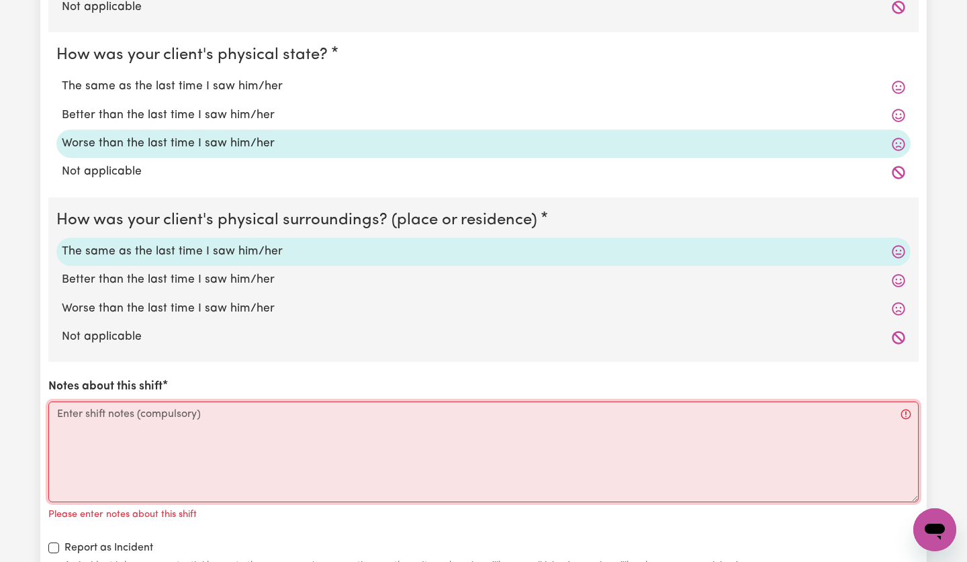
click at [168, 421] on textarea "Notes about this shift" at bounding box center [483, 452] width 870 height 101
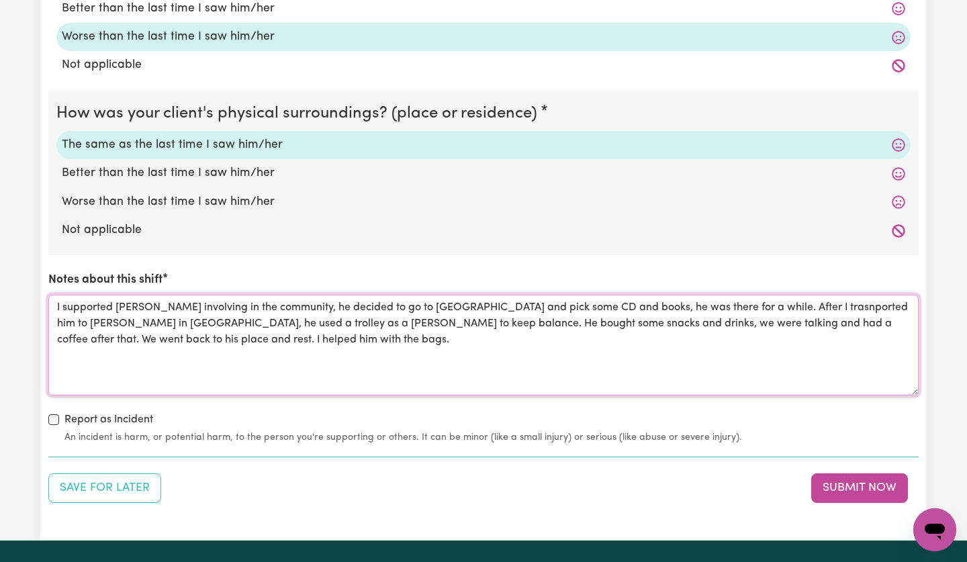
scroll to position [1287, 0]
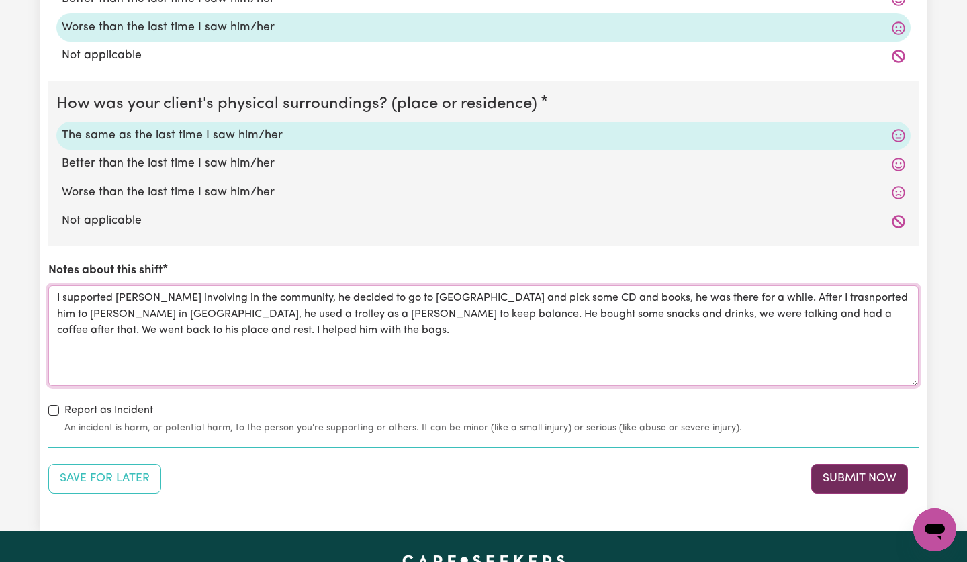
type textarea "I supported [PERSON_NAME] involving in the community, he decided to go to [GEOG…"
click at [845, 479] on button "Submit Now" at bounding box center [859, 479] width 97 height 30
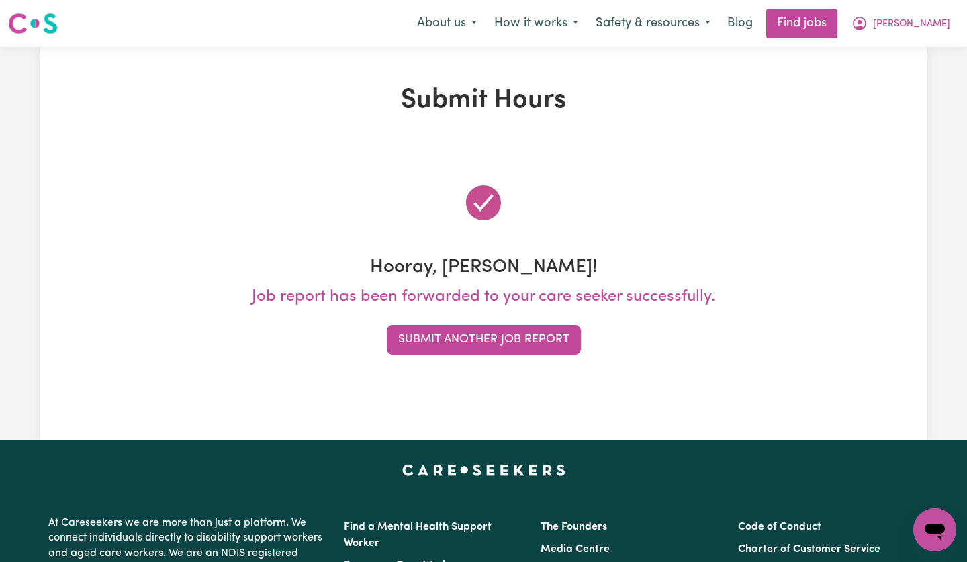
scroll to position [0, 0]
